Goal: Task Accomplishment & Management: Manage account settings

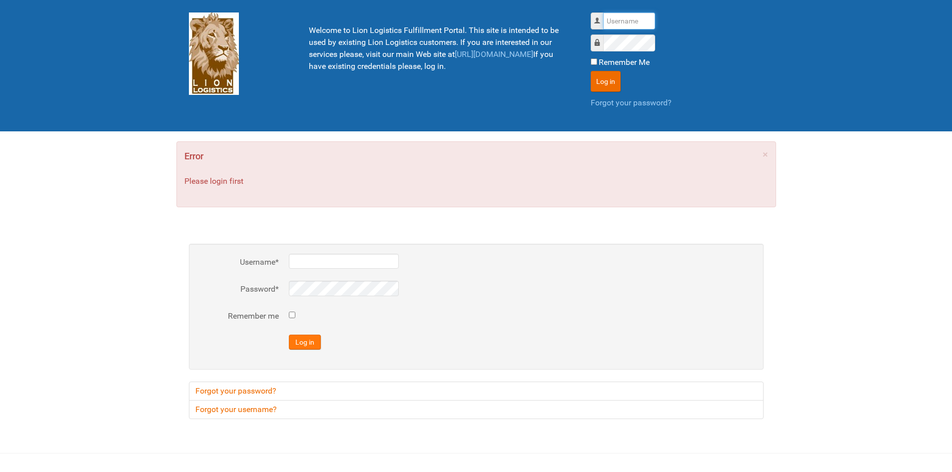
type input "lion"
click at [315, 348] on button "Log in" at bounding box center [305, 342] width 32 height 15
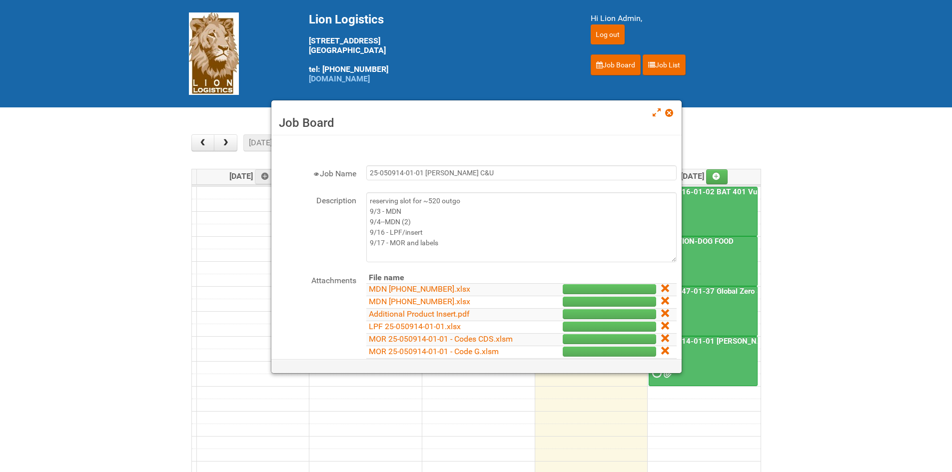
scroll to position [150, 0]
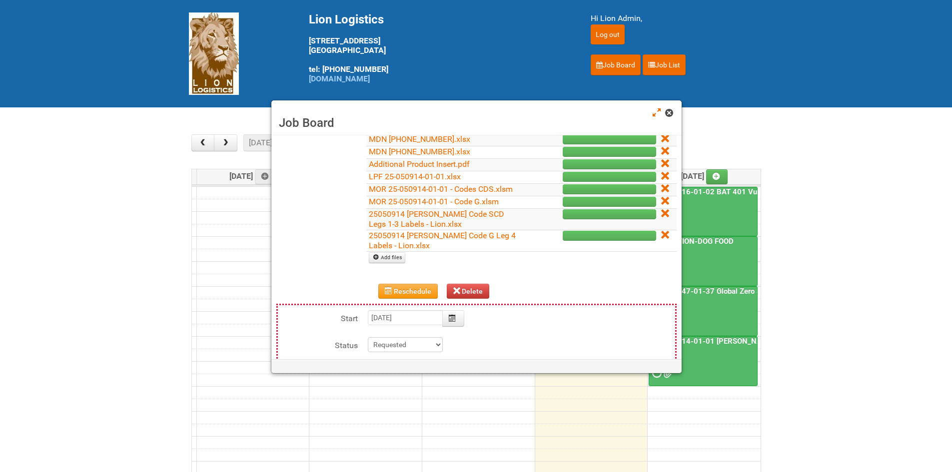
click at [667, 112] on span at bounding box center [668, 112] width 7 height 7
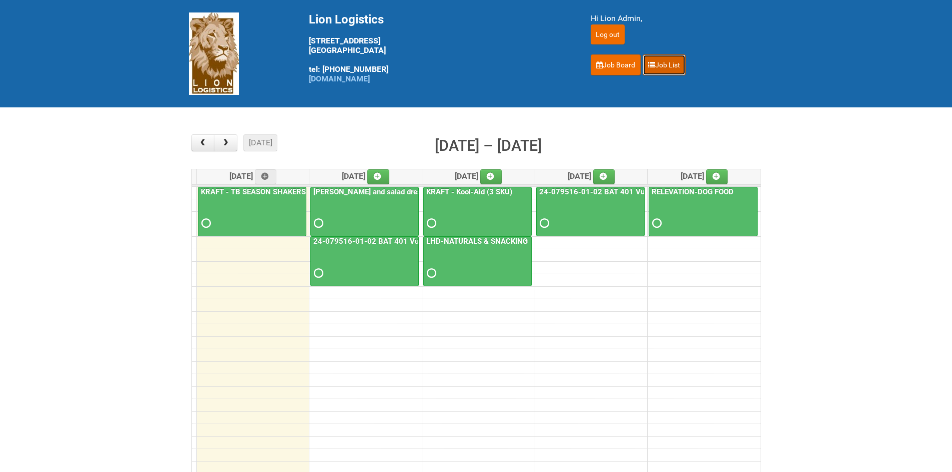
click at [660, 68] on link "Job List" at bounding box center [663, 64] width 43 height 21
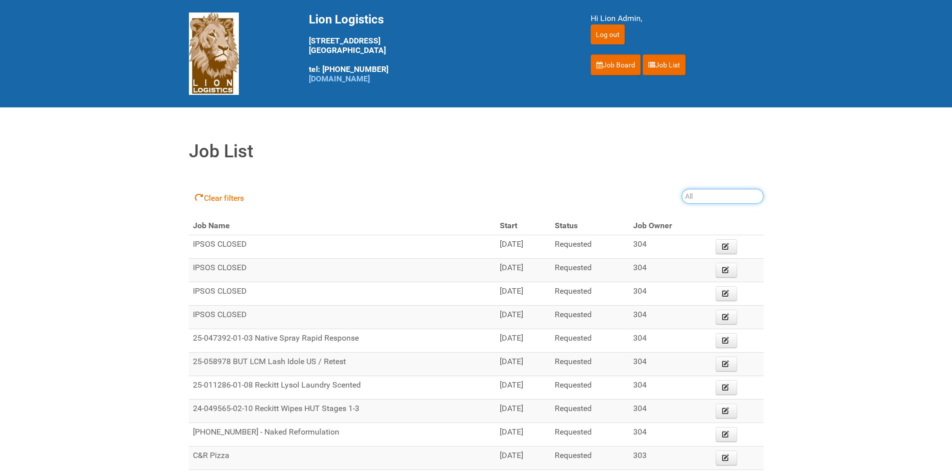
click at [696, 197] on input "search" at bounding box center [722, 196] width 82 height 15
type input "25-039404-01-02"
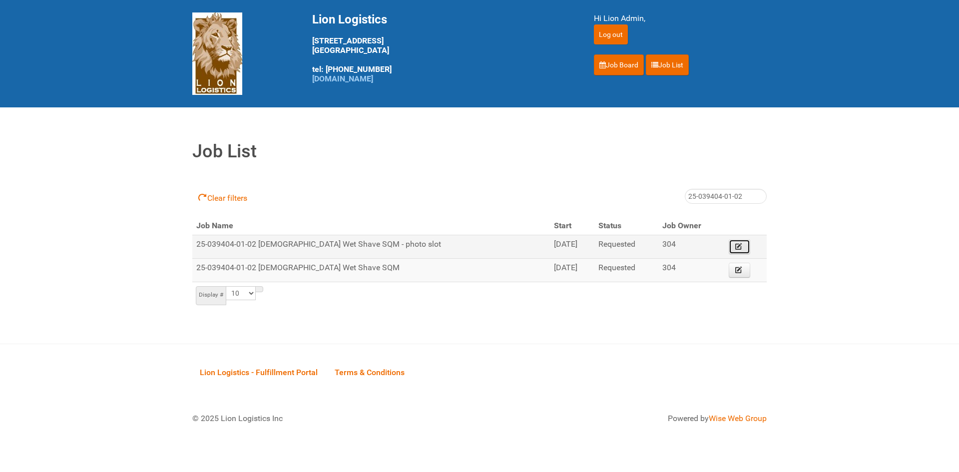
click at [736, 243] on icon at bounding box center [738, 246] width 7 height 7
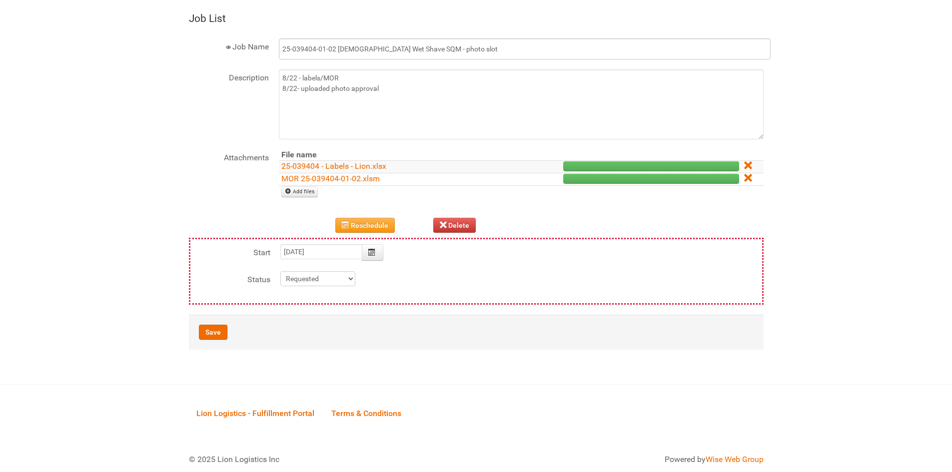
scroll to position [197, 0]
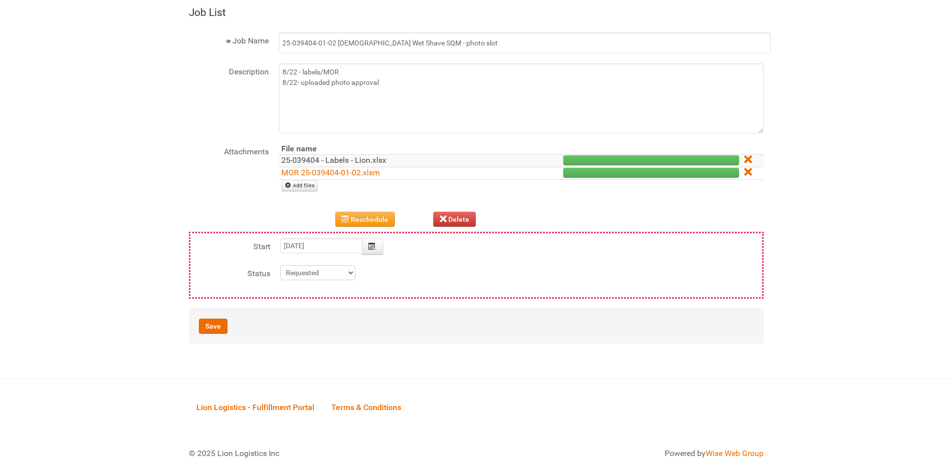
click at [371, 161] on link "25-039404 - Labels - Lion.xlsx" at bounding box center [333, 159] width 105 height 9
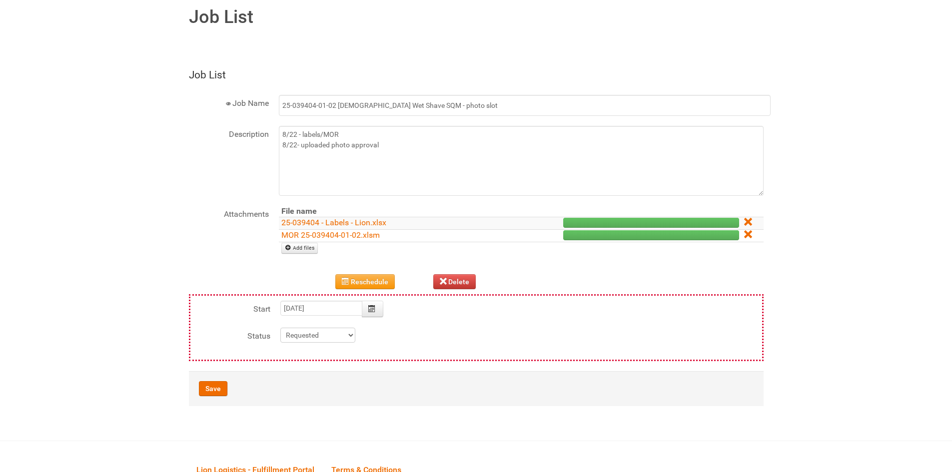
scroll to position [0, 0]
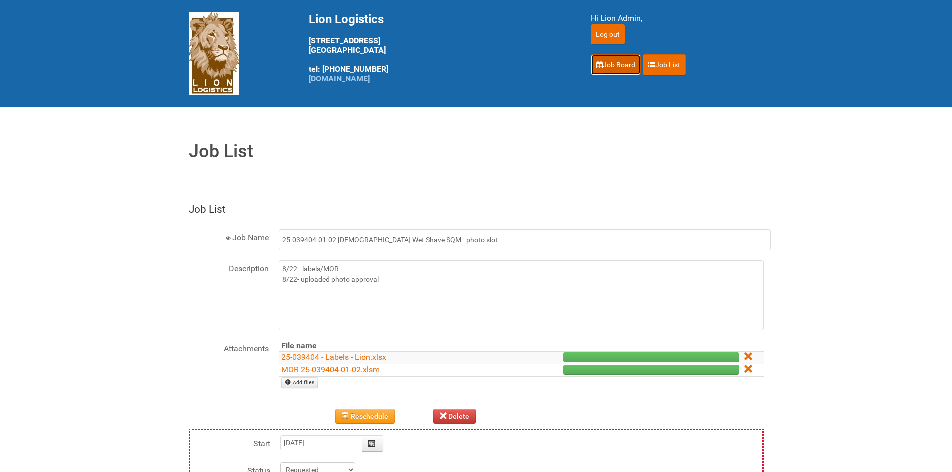
click at [603, 56] on link "Job Board" at bounding box center [616, 64] width 50 height 21
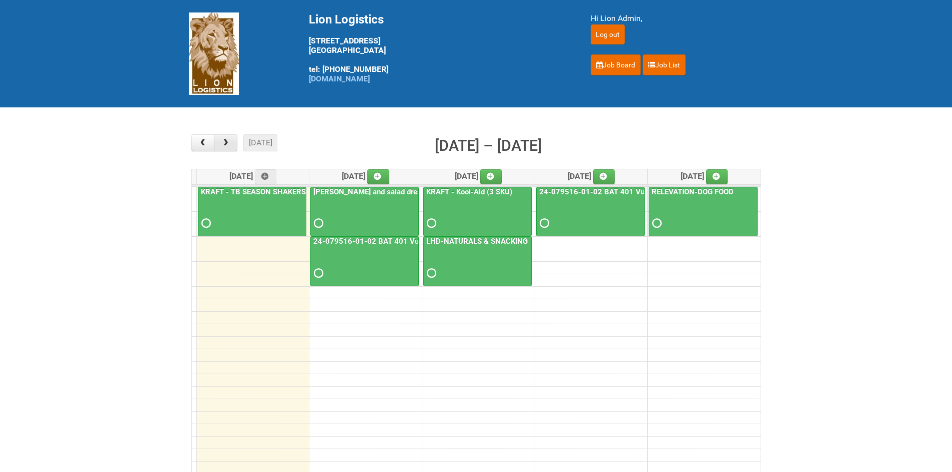
click at [231, 139] on button "button" at bounding box center [225, 142] width 23 height 17
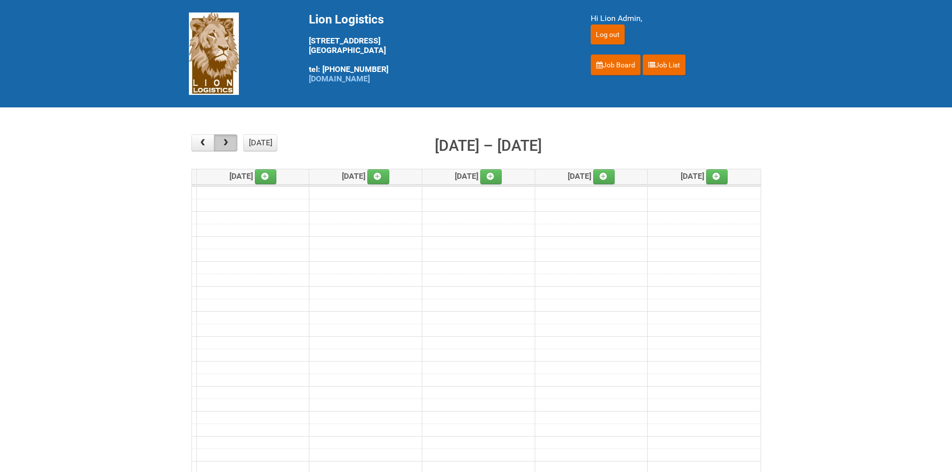
click at [231, 139] on button "button" at bounding box center [225, 142] width 23 height 17
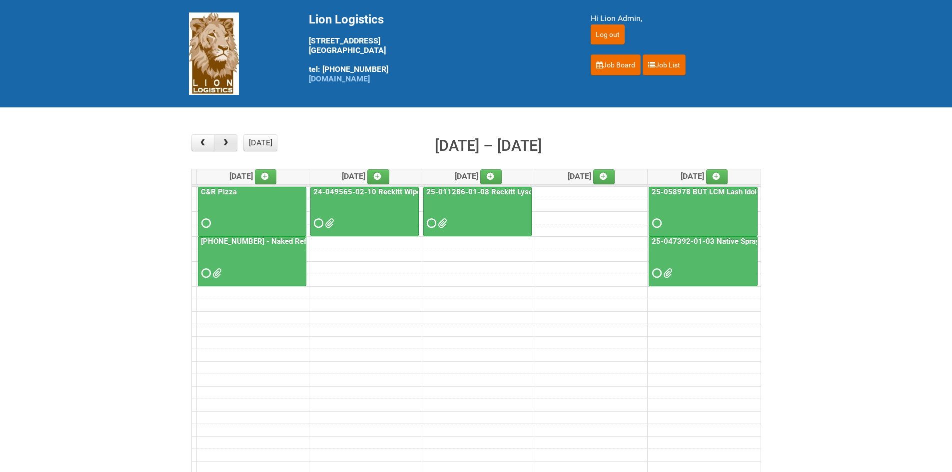
click at [231, 139] on button "button" at bounding box center [225, 142] width 23 height 17
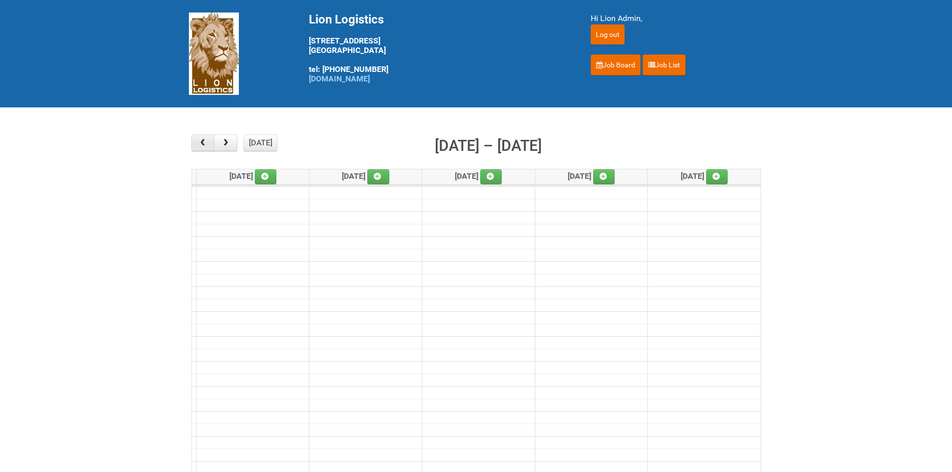
click at [203, 135] on button "button" at bounding box center [202, 142] width 23 height 17
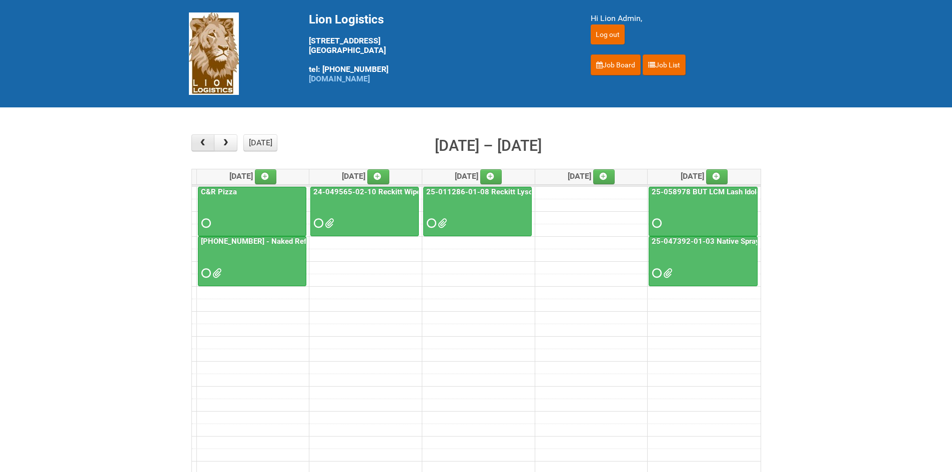
click at [211, 139] on button "button" at bounding box center [202, 142] width 23 height 17
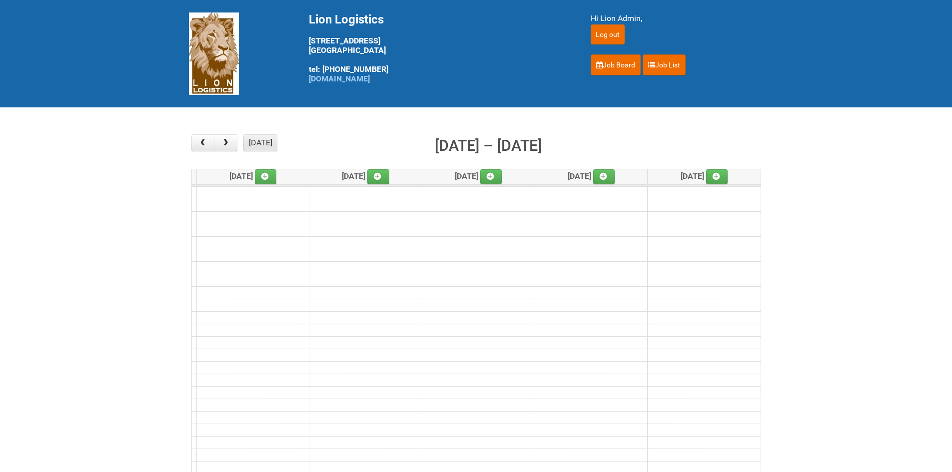
click at [252, 143] on button "[DATE]" at bounding box center [260, 142] width 34 height 17
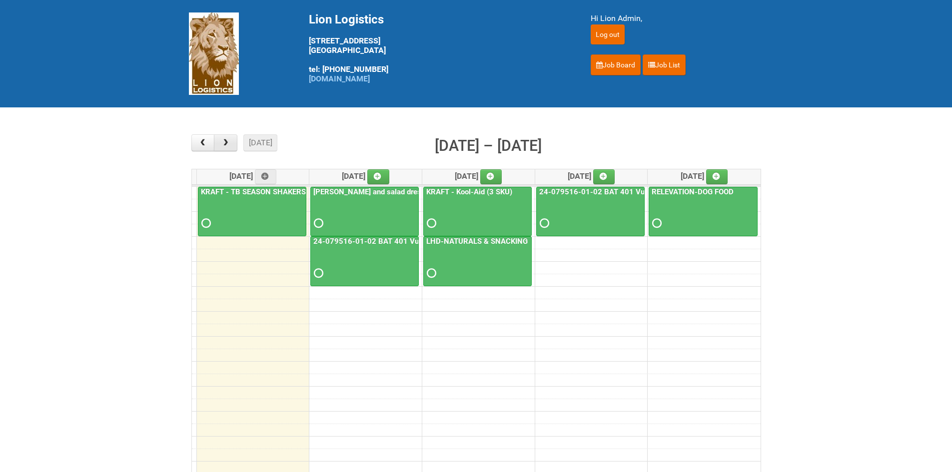
click at [218, 137] on button "button" at bounding box center [225, 142] width 23 height 17
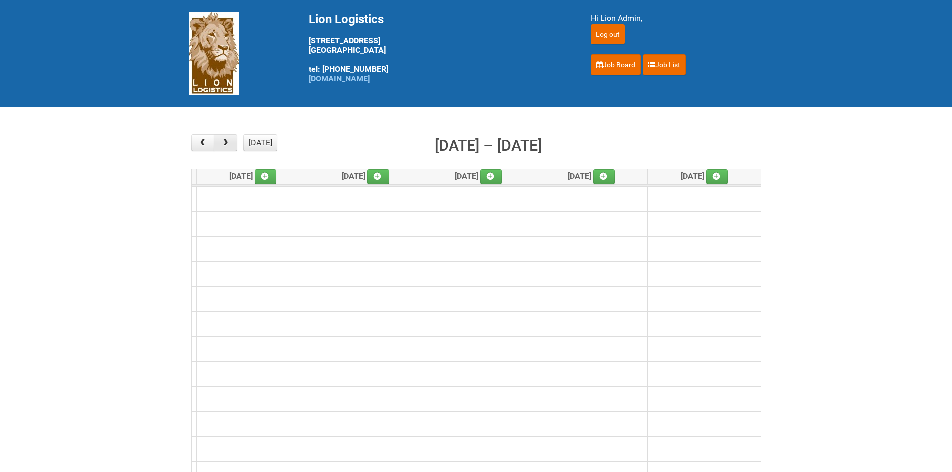
click at [231, 142] on button "button" at bounding box center [225, 142] width 23 height 17
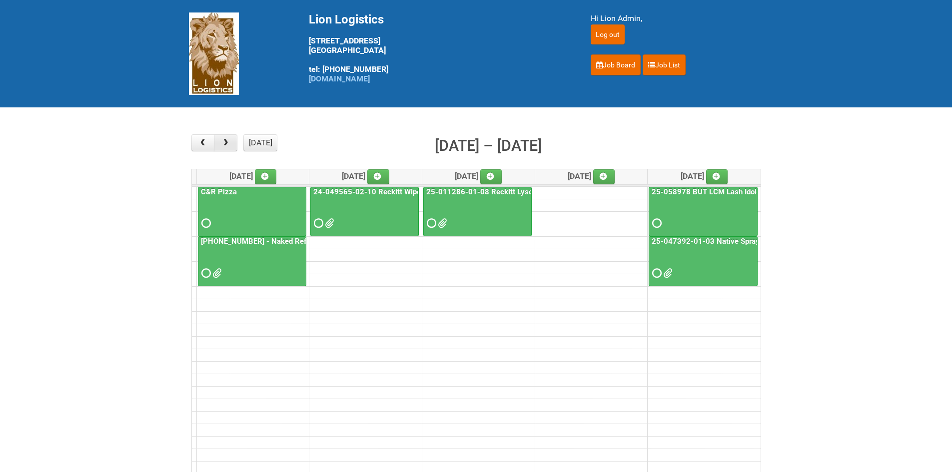
click at [231, 142] on button "button" at bounding box center [225, 142] width 23 height 17
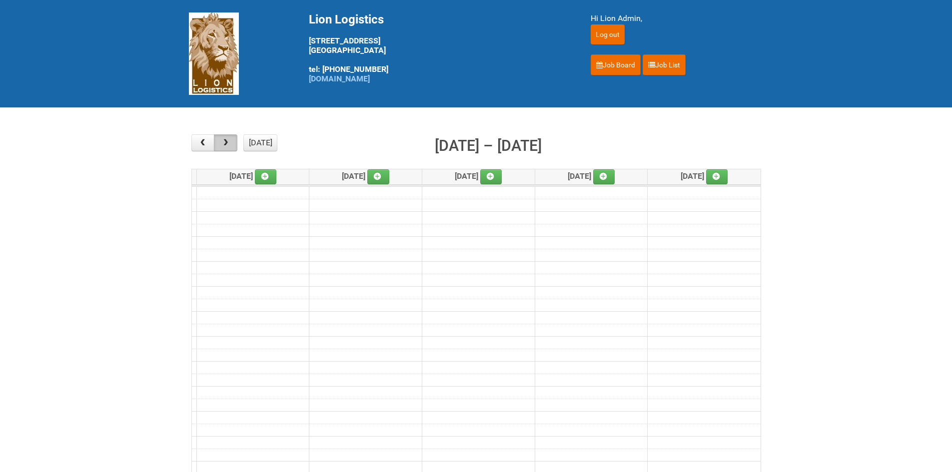
click at [231, 141] on button "button" at bounding box center [225, 142] width 23 height 17
click at [230, 141] on span "button" at bounding box center [225, 143] width 9 height 8
click at [231, 142] on button "button" at bounding box center [225, 142] width 23 height 17
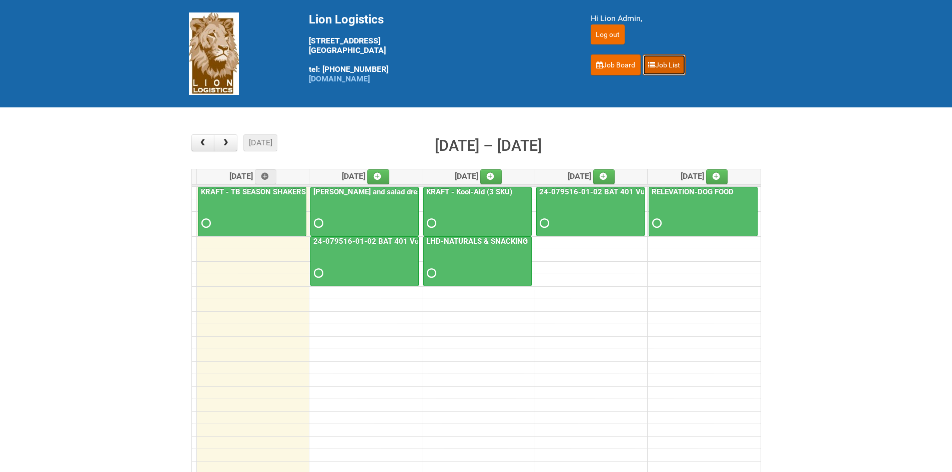
click at [667, 67] on link "Job List" at bounding box center [663, 64] width 43 height 21
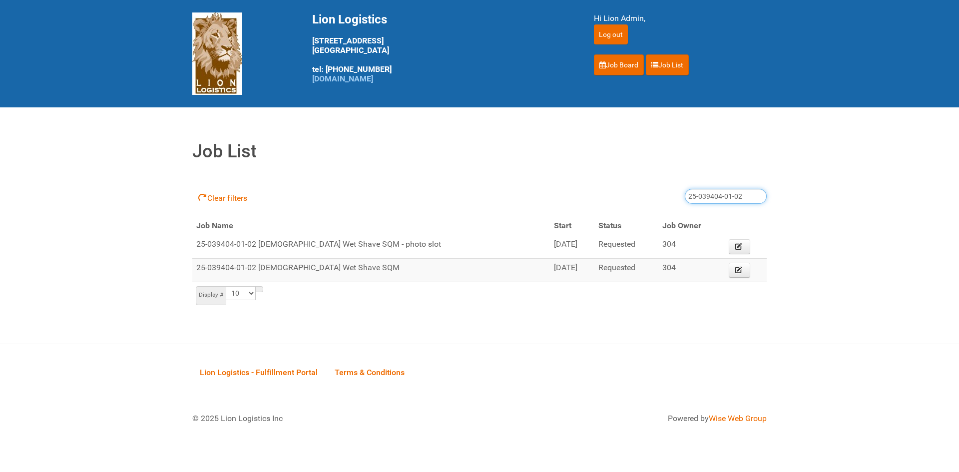
drag, startPoint x: 749, startPoint y: 197, endPoint x: 617, endPoint y: 198, distance: 132.4
click at [617, 198] on div "Clear filters 25-039404-01-02" at bounding box center [479, 197] width 575 height 40
type input "24-097083"
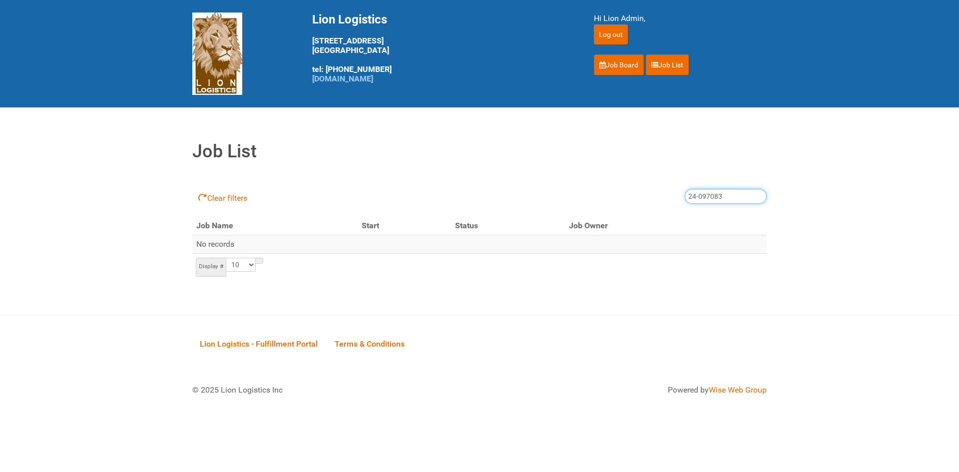
drag, startPoint x: 735, startPoint y: 200, endPoint x: 605, endPoint y: 209, distance: 130.7
click at [605, 209] on div "Clear filters 24-097083" at bounding box center [479, 197] width 575 height 40
type input "25-05556"
click at [706, 197] on input "25-05556" at bounding box center [726, 196] width 82 height 15
type input "25-055556"
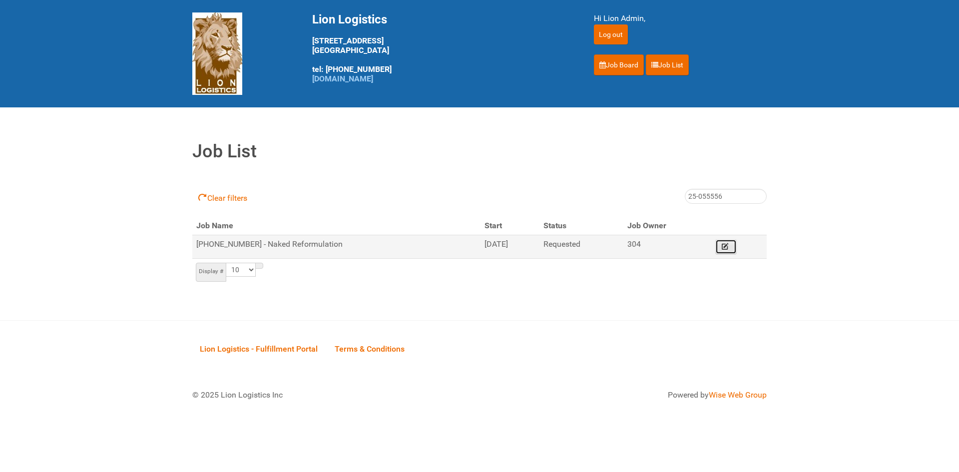
click at [732, 242] on link "Edit" at bounding box center [726, 246] width 22 height 15
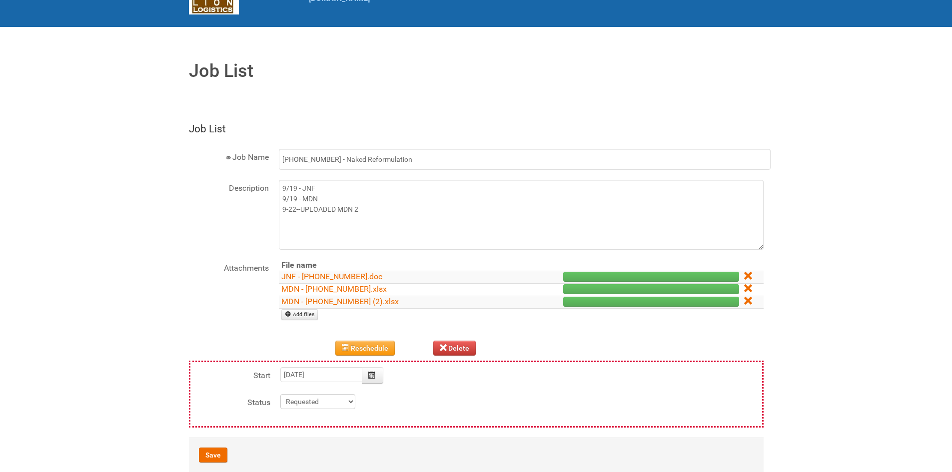
scroll to position [100, 0]
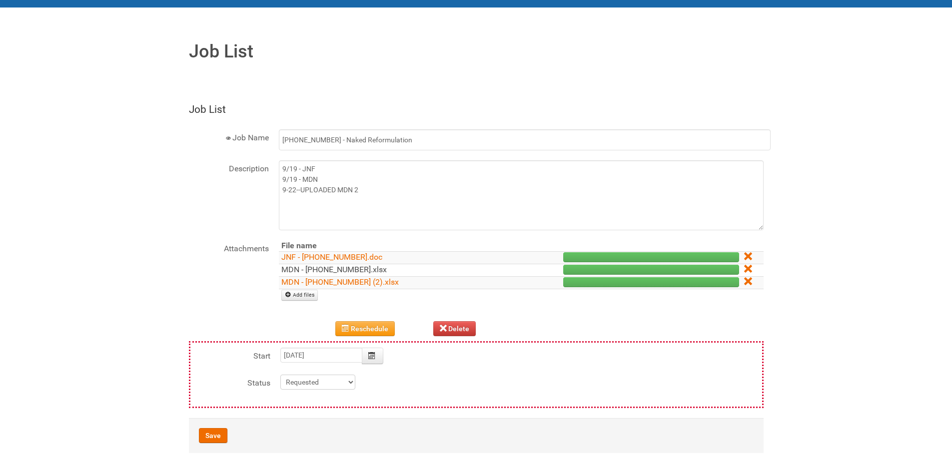
click at [328, 267] on link "MDN - [PHONE_NUMBER].xlsx" at bounding box center [333, 269] width 105 height 9
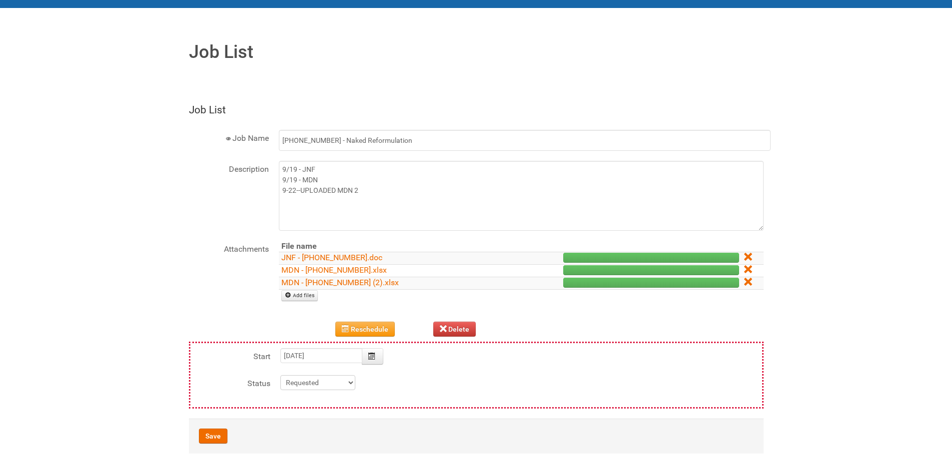
scroll to position [50, 0]
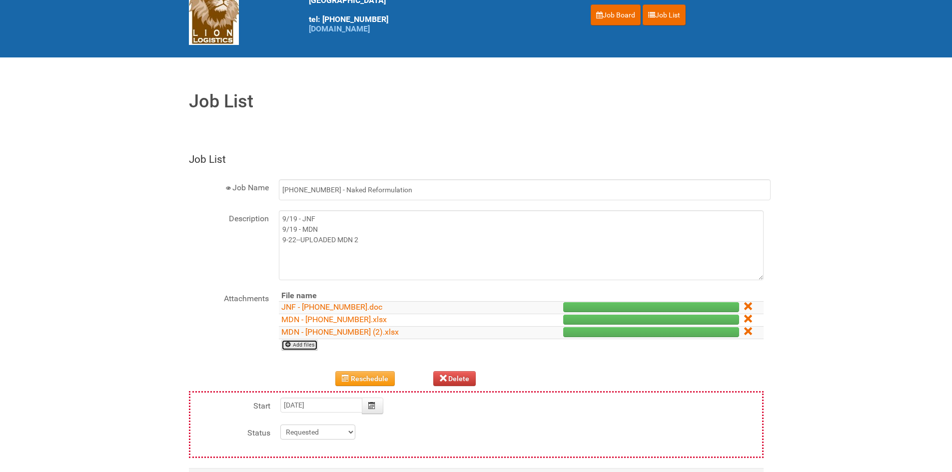
click at [295, 347] on link "Add files" at bounding box center [299, 345] width 37 height 11
type input "C:\fakepath\MDN - [PHONE_NUMBER] (2).xlsx"
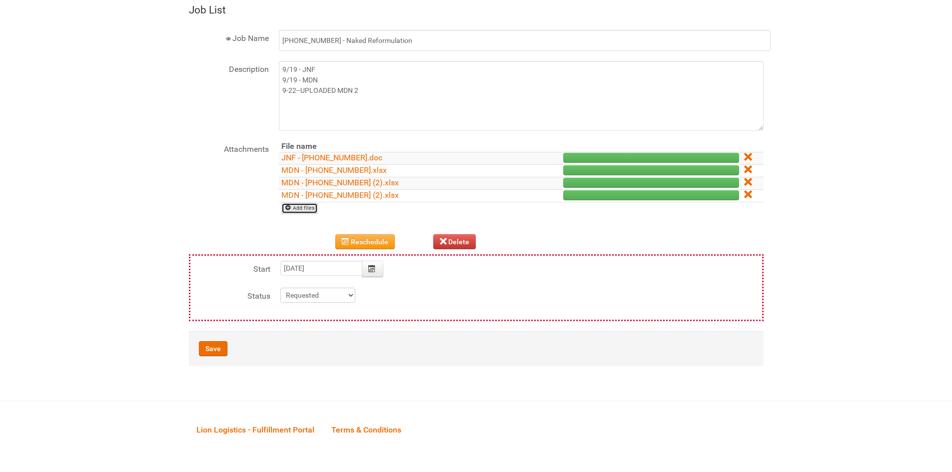
scroll to position [200, 0]
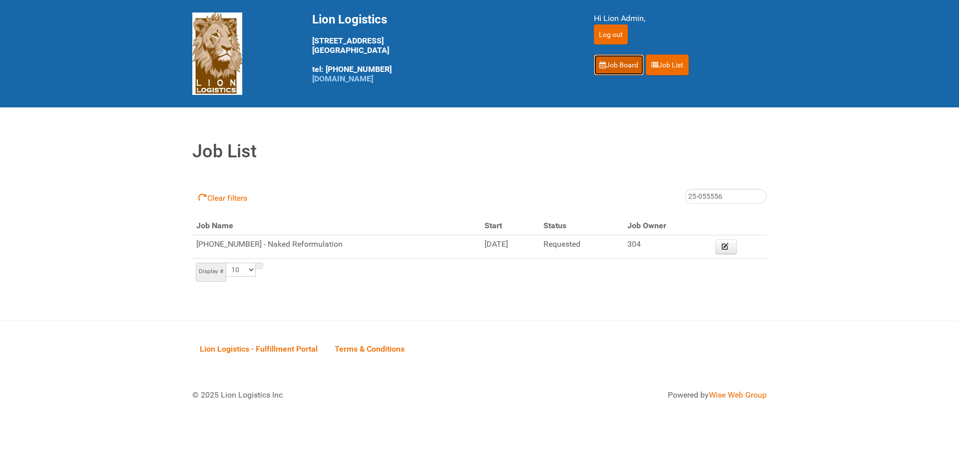
click at [628, 69] on link "Job Board" at bounding box center [619, 64] width 50 height 21
